Goal: Information Seeking & Learning: Learn about a topic

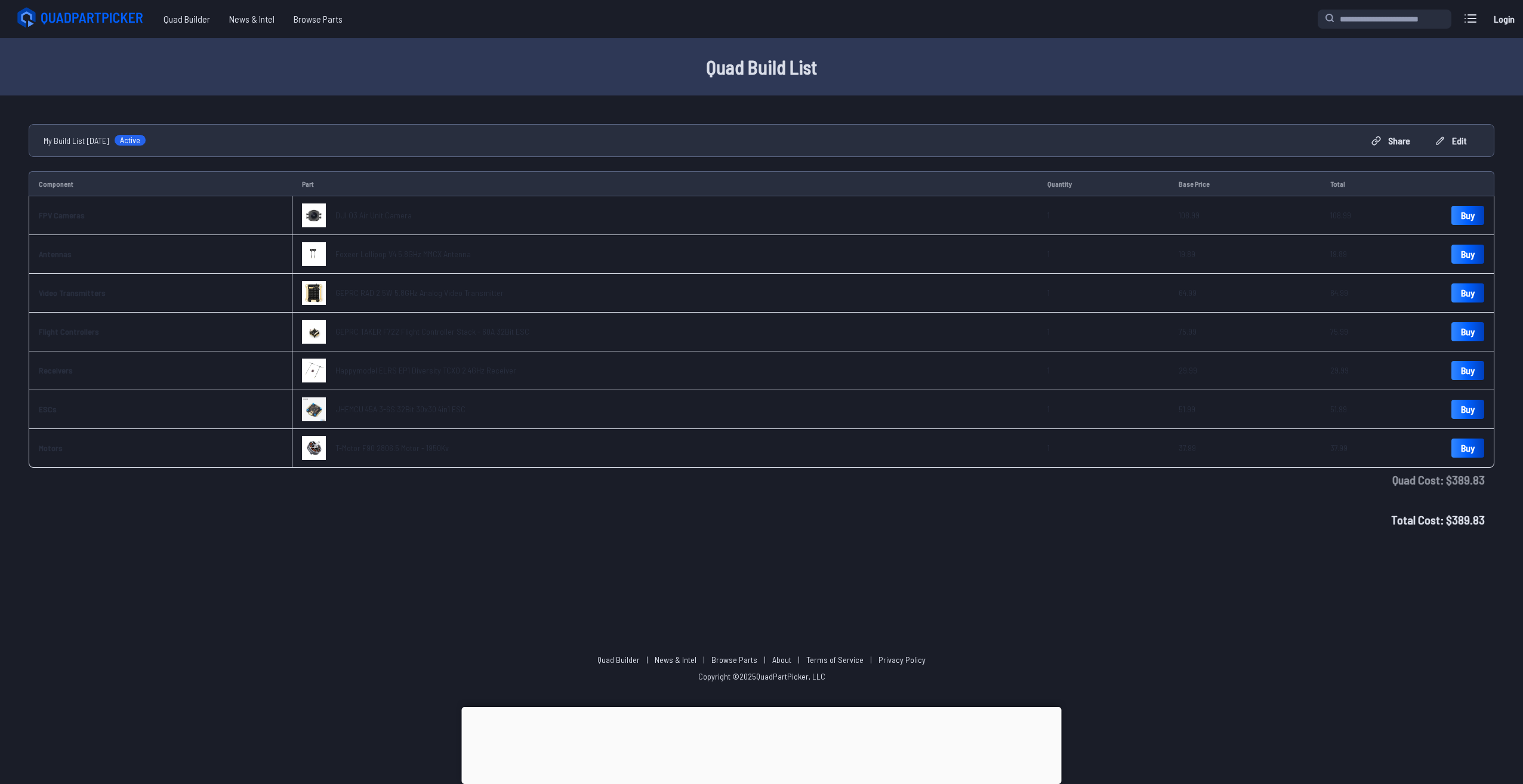
click at [314, 405] on img at bounding box center [314, 409] width 24 height 24
click at [360, 443] on span "T-Motor F90 2806.5 Motor - 1950Kv" at bounding box center [392, 447] width 113 height 10
drag, startPoint x: 316, startPoint y: 448, endPoint x: 348, endPoint y: 474, distance: 41.2
click at [260, 508] on div "Total Cost: $ 389.83" at bounding box center [762, 519] width 1466 height 37
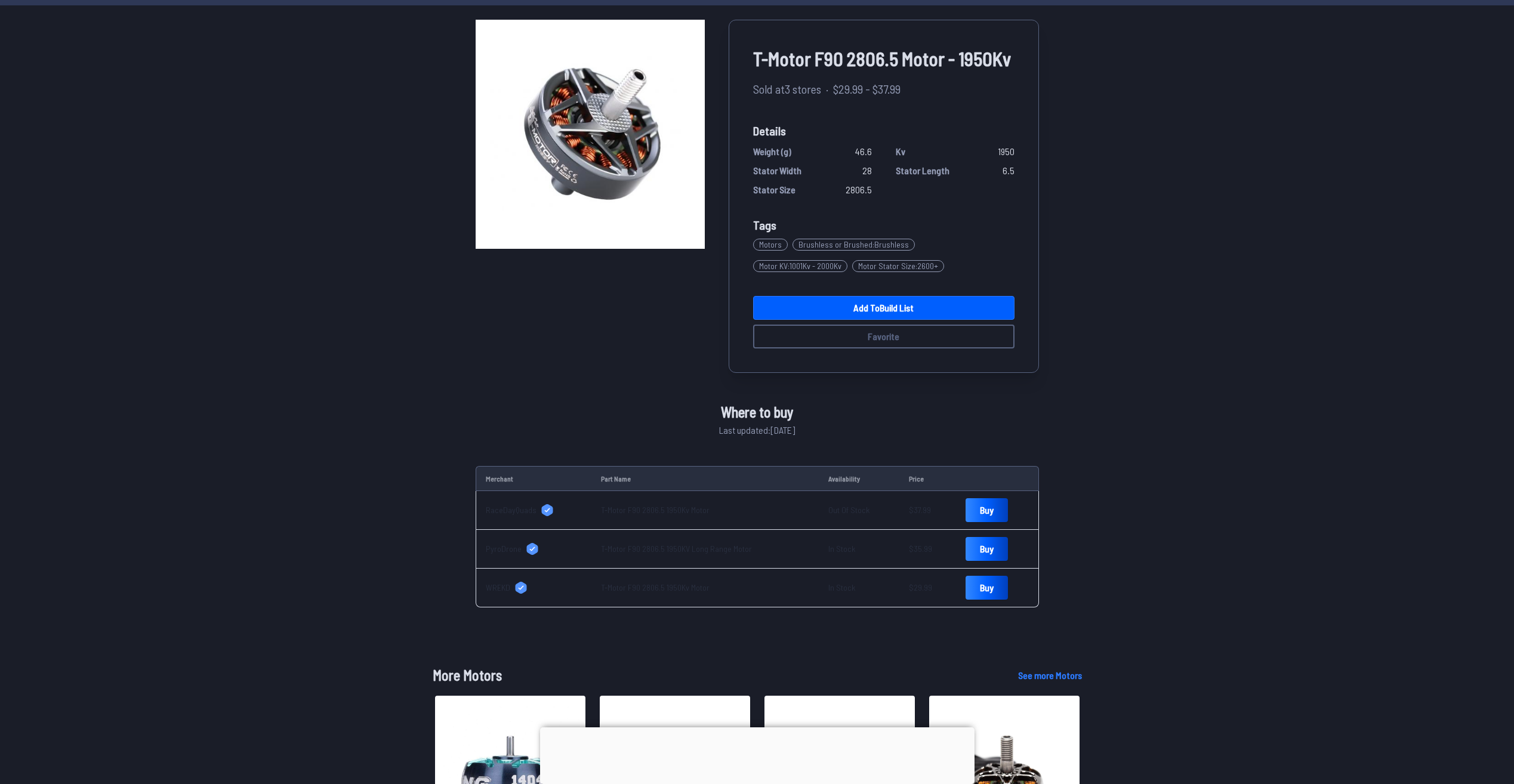
scroll to position [73, 0]
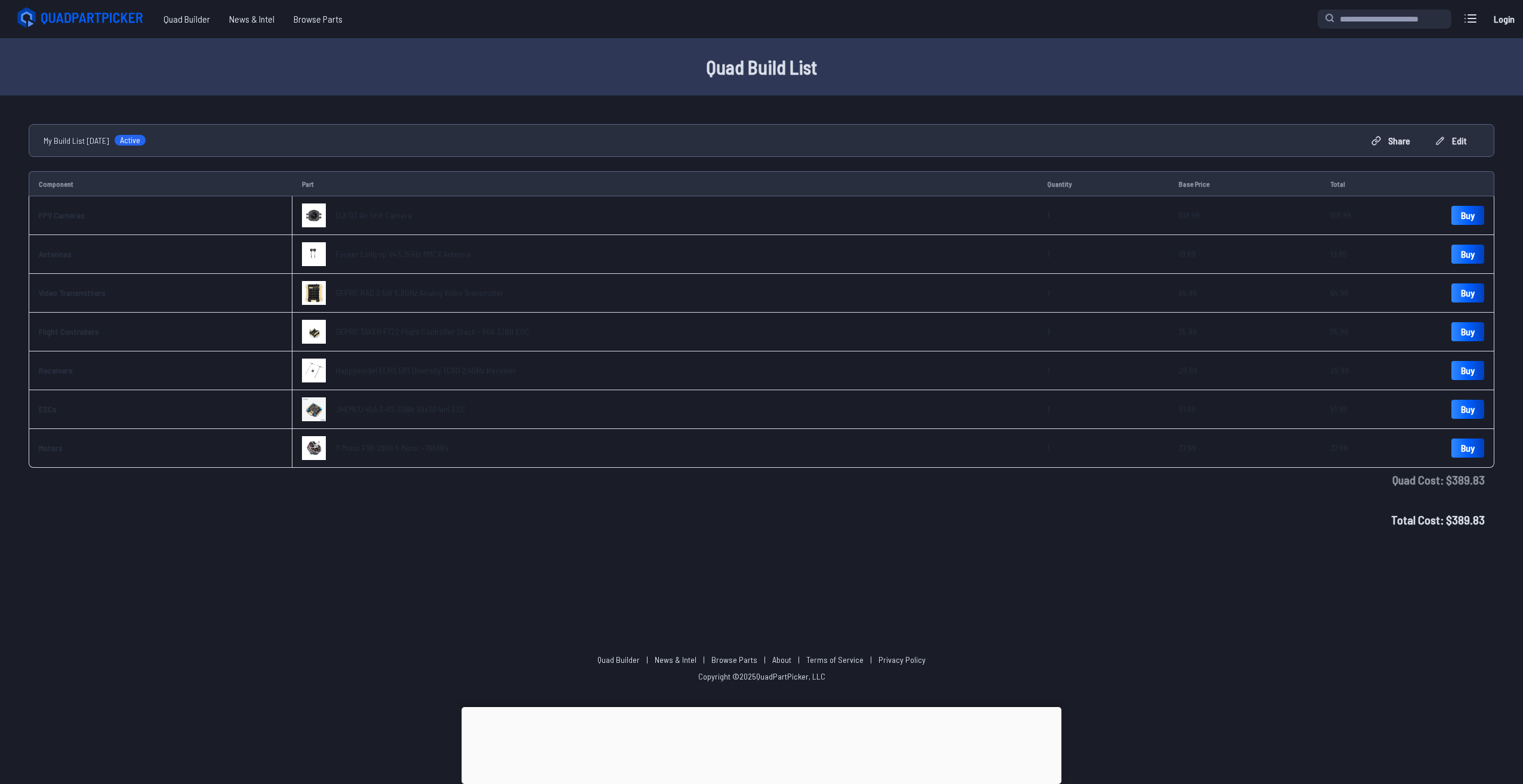
click at [389, 252] on span "Foxeer Lollipop V4 5.8GHz MMCX Antenna" at bounding box center [403, 254] width 135 height 10
click at [373, 257] on span "Foxeer Lollipop V4 5.8GHz MMCX Antenna" at bounding box center [403, 254] width 135 height 10
